Goal: Information Seeking & Learning: Learn about a topic

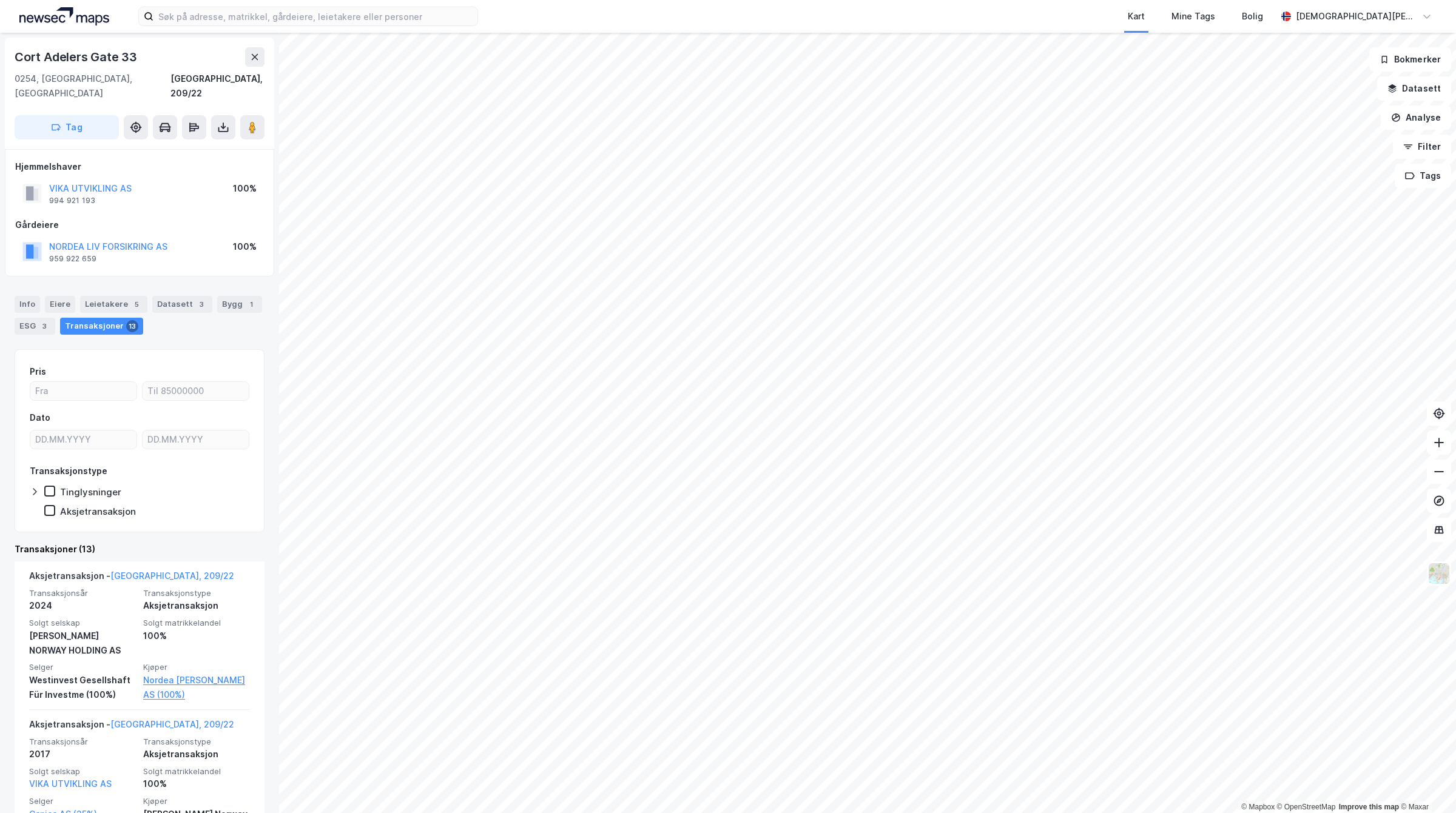
scroll to position [76, 0]
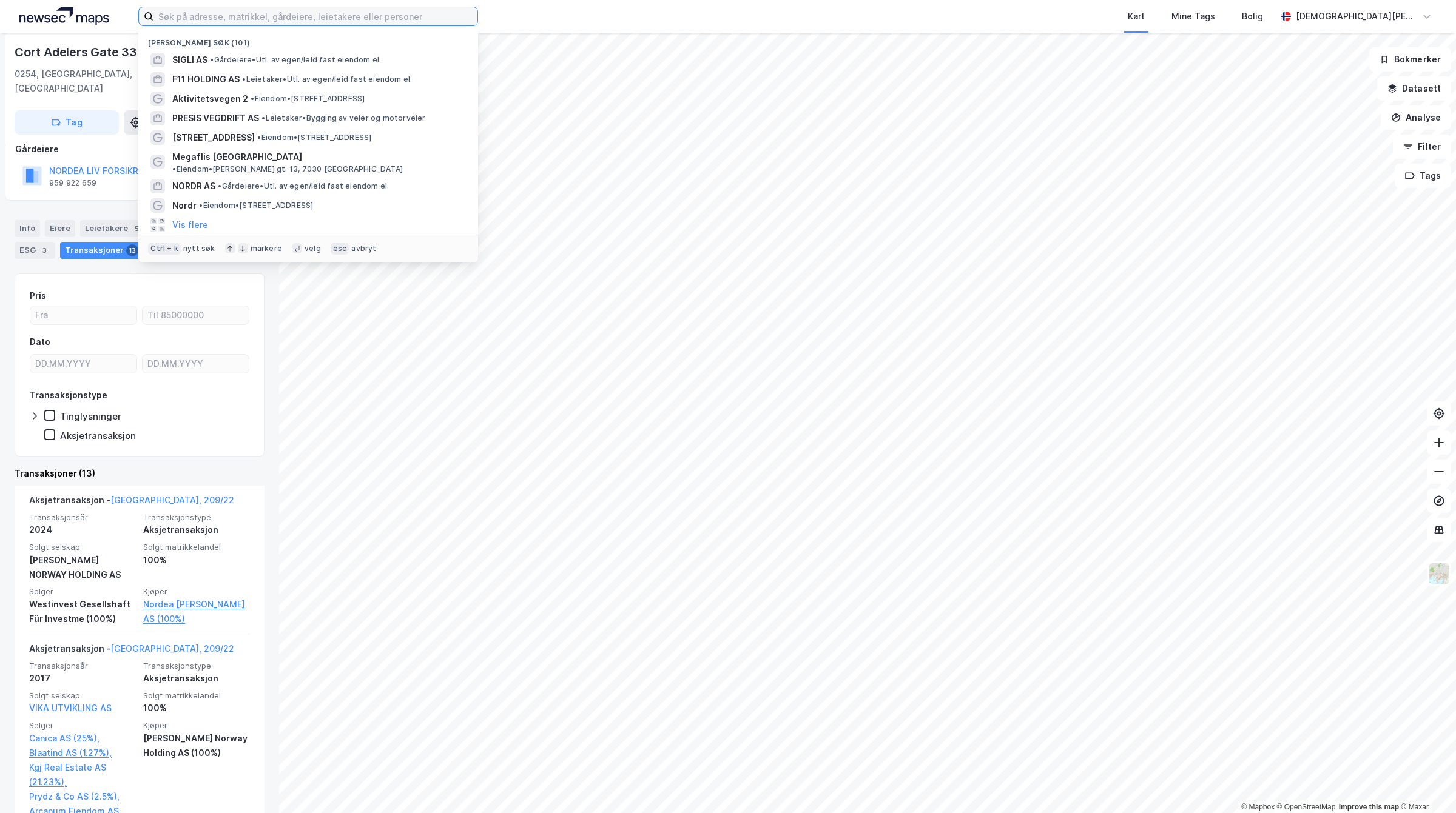
click at [341, 19] on input at bounding box center [315, 16] width 324 height 18
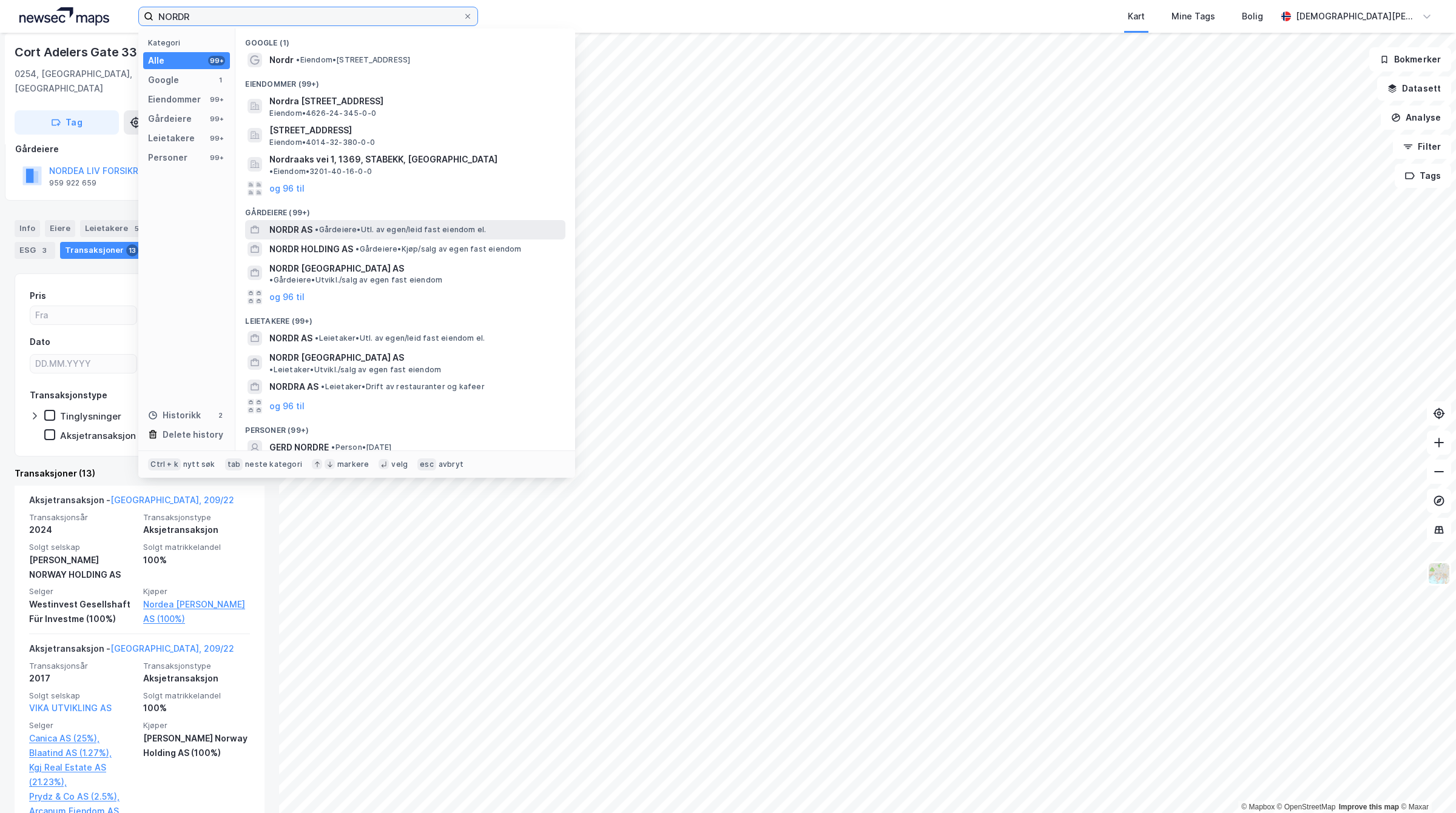
type input "NORDR"
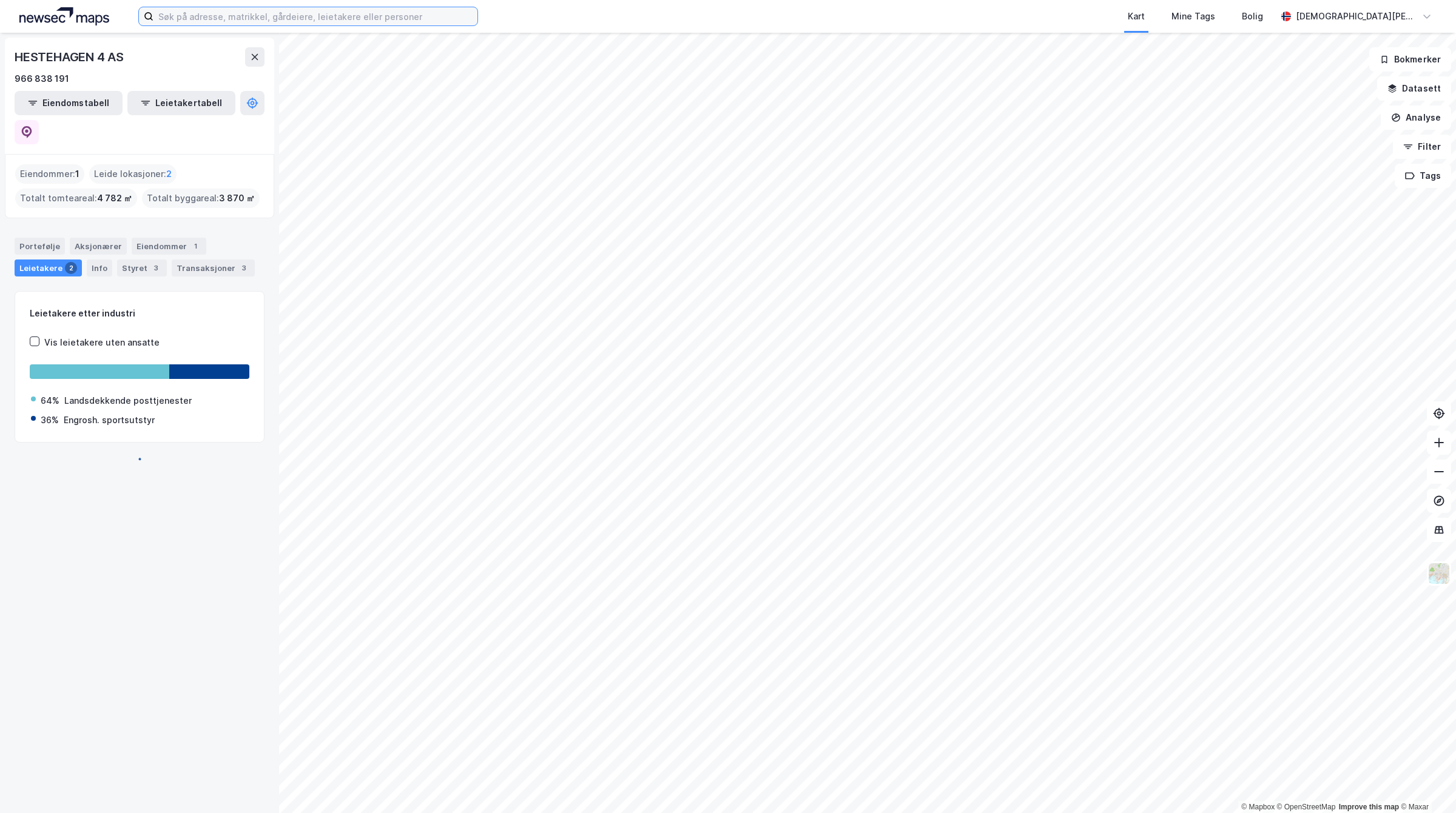
click at [343, 24] on input at bounding box center [315, 16] width 324 height 18
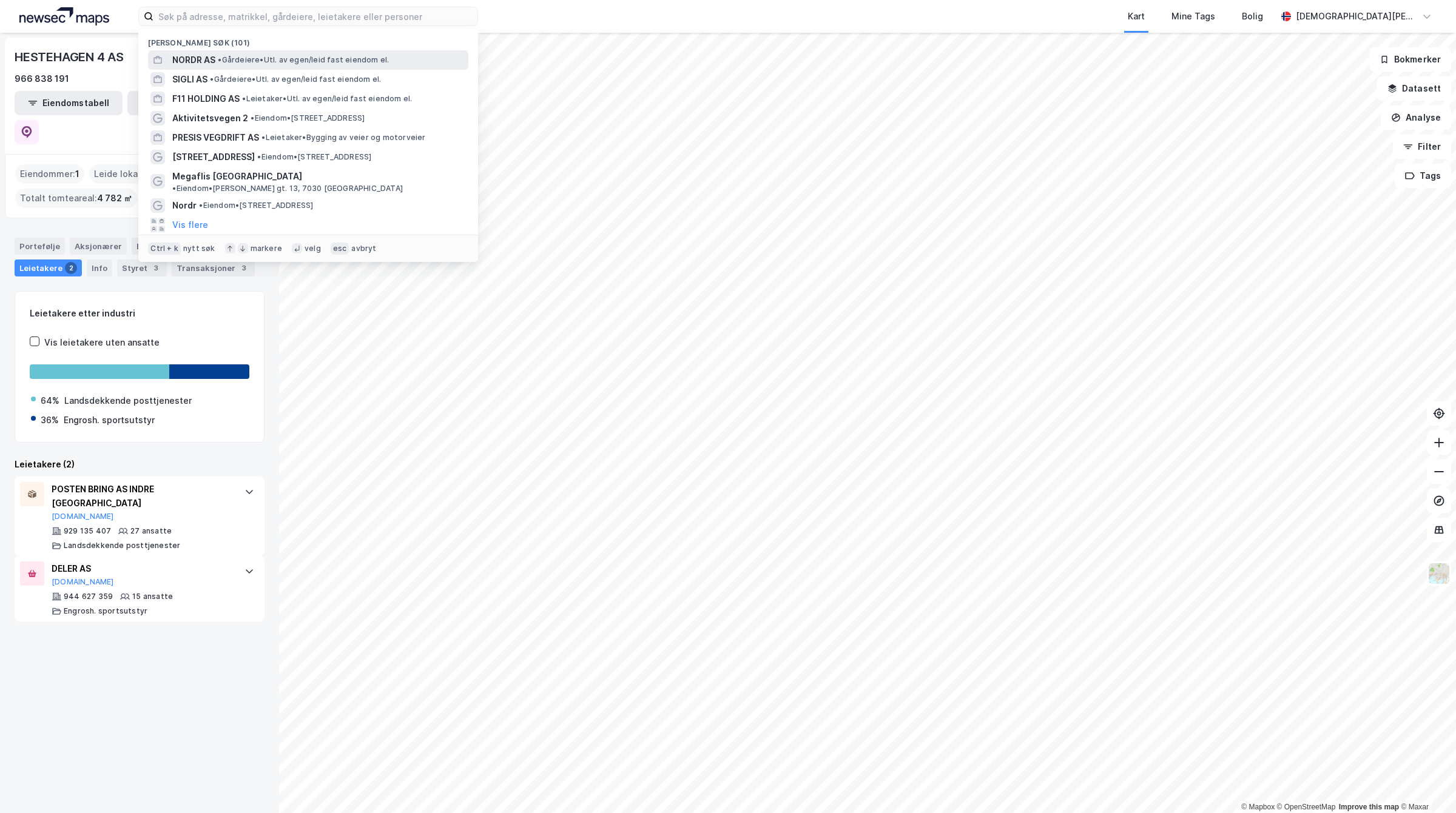
click at [321, 58] on span "• Gårdeiere • Utl. av egen/leid fast eiendom el." at bounding box center [303, 60] width 171 height 10
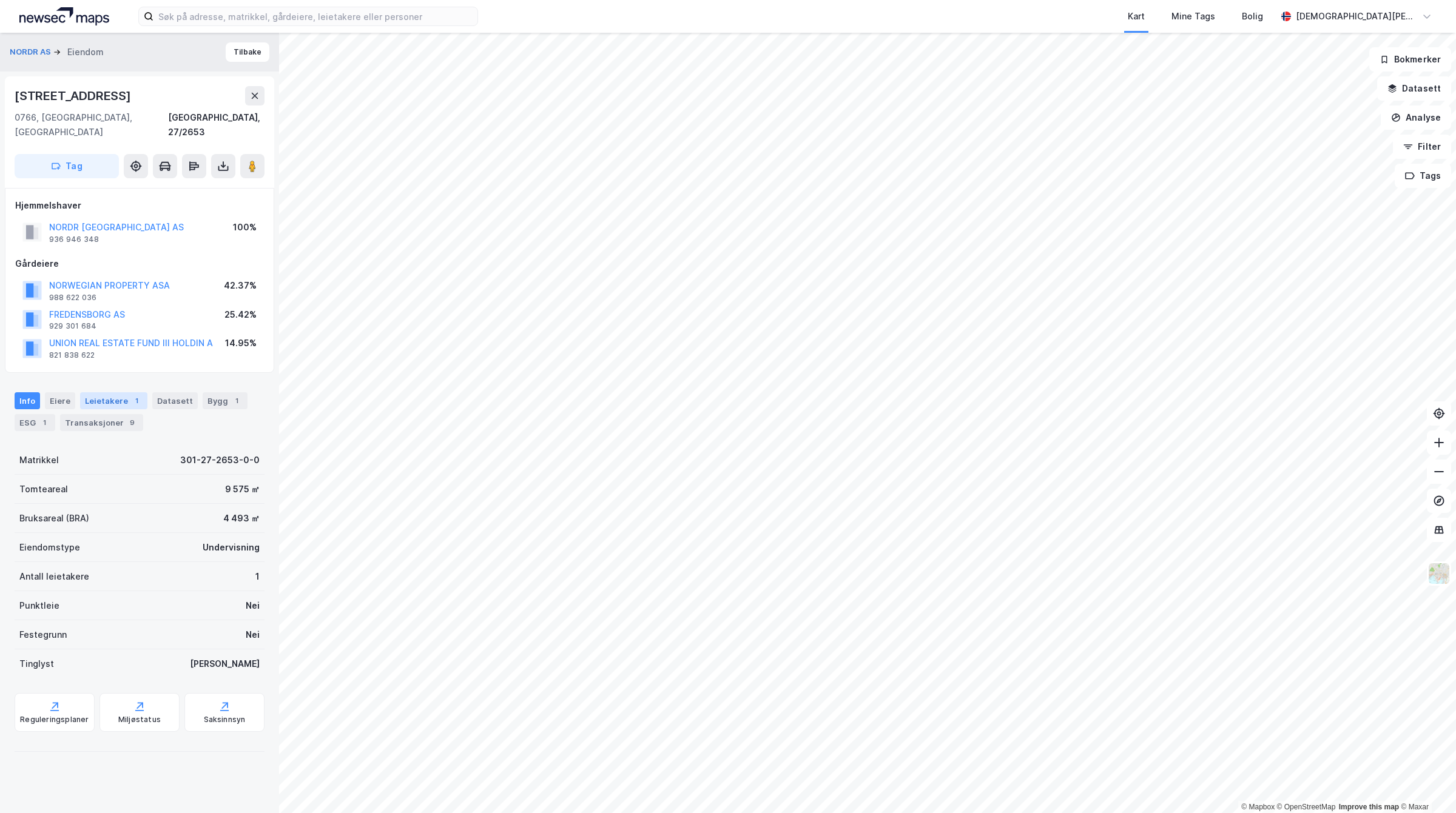
click at [111, 392] on div "Leietakere 1" at bounding box center [113, 401] width 68 height 17
